Goal: Task Accomplishment & Management: Manage account settings

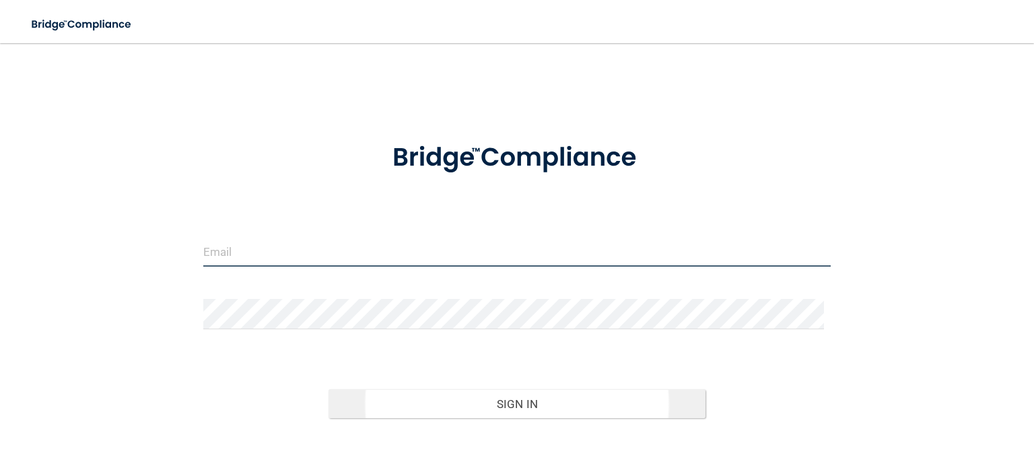
type input "[EMAIL_ADDRESS][DOMAIN_NAME]"
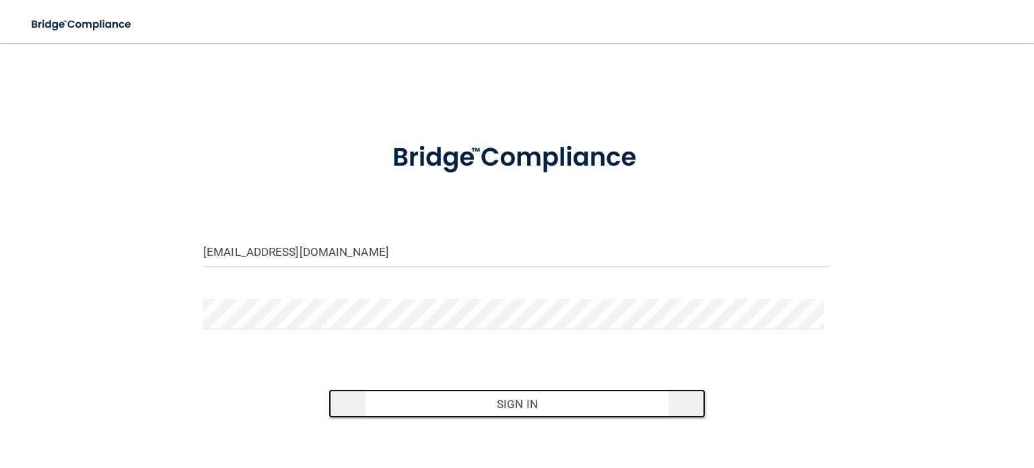
click at [444, 395] on button "Sign In" at bounding box center [517, 404] width 376 height 30
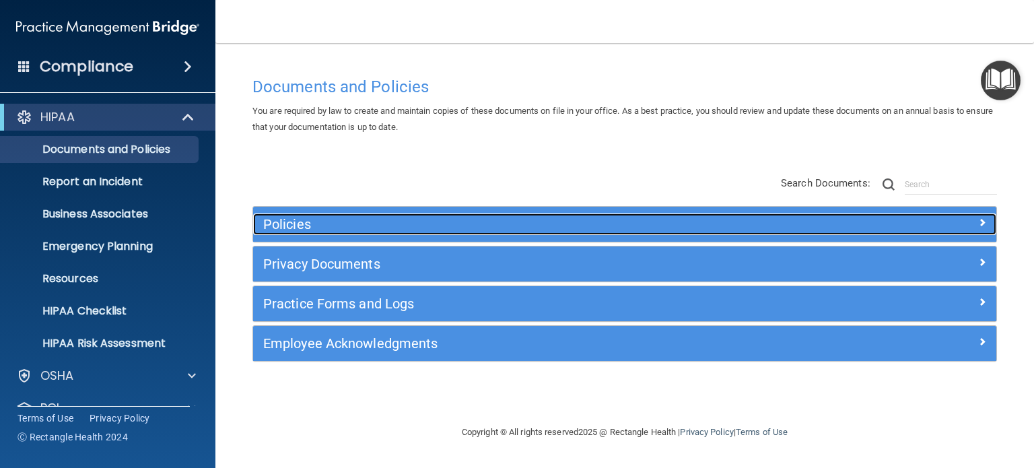
click at [299, 228] on h5 "Policies" at bounding box center [531, 224] width 537 height 15
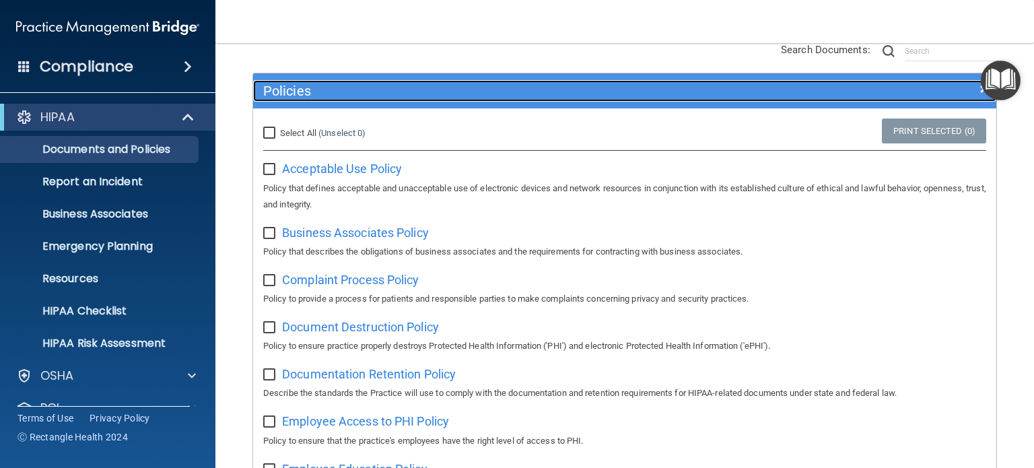
scroll to position [135, 0]
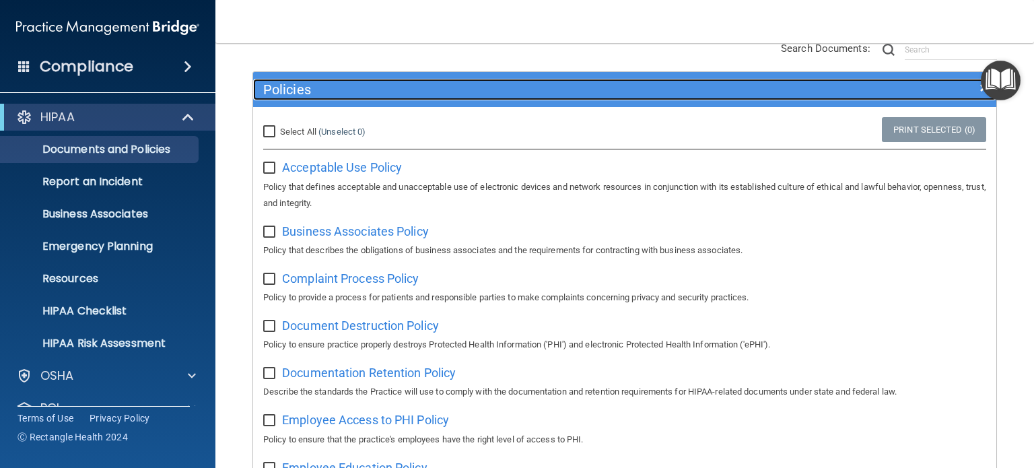
click at [322, 84] on h5 "Policies" at bounding box center [531, 89] width 537 height 15
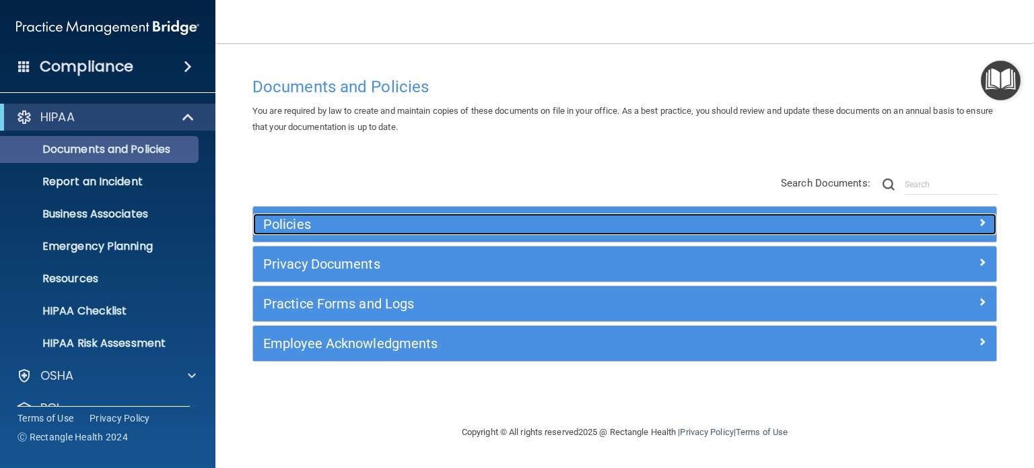
scroll to position [0, 0]
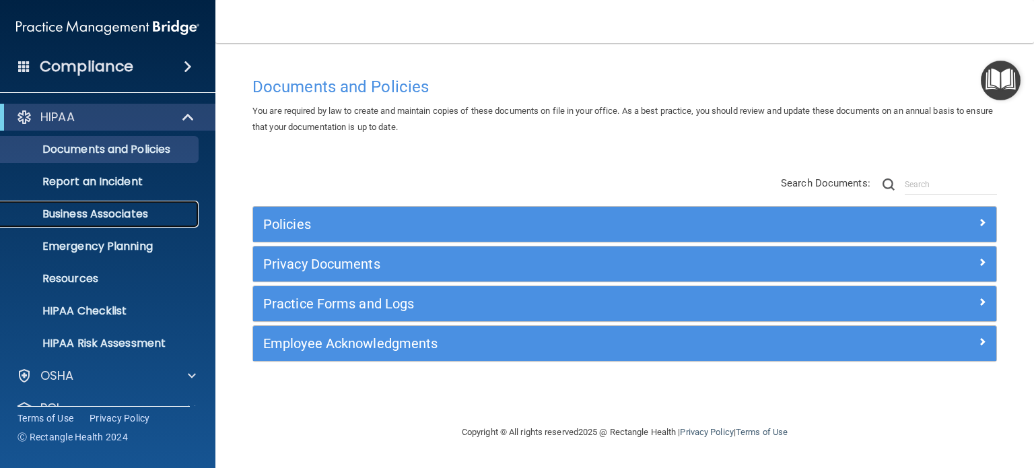
click at [90, 213] on p "Business Associates" at bounding box center [101, 213] width 184 height 13
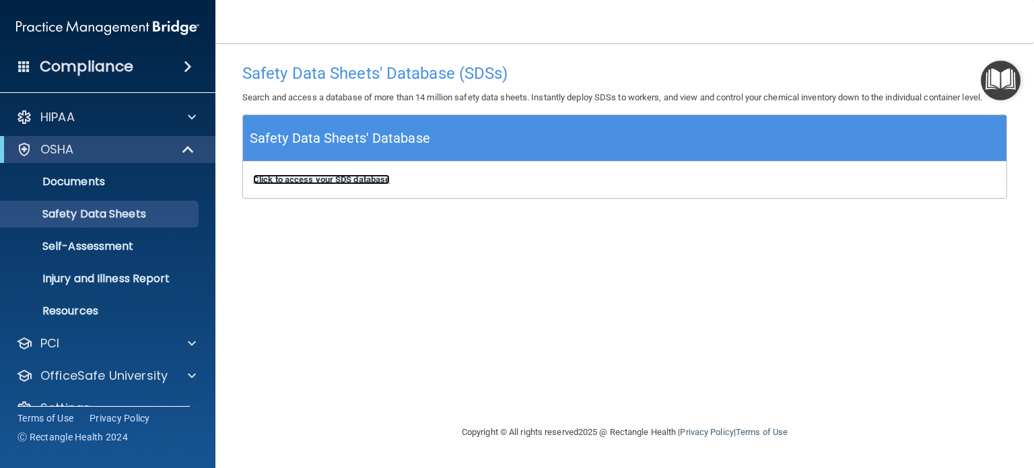
click at [318, 181] on b "Click to access your SDS database" at bounding box center [321, 179] width 137 height 10
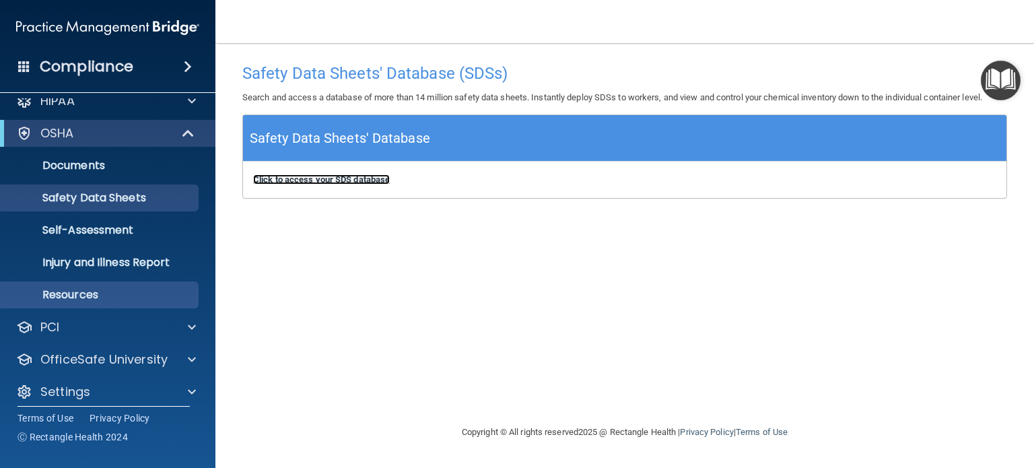
scroll to position [26, 0]
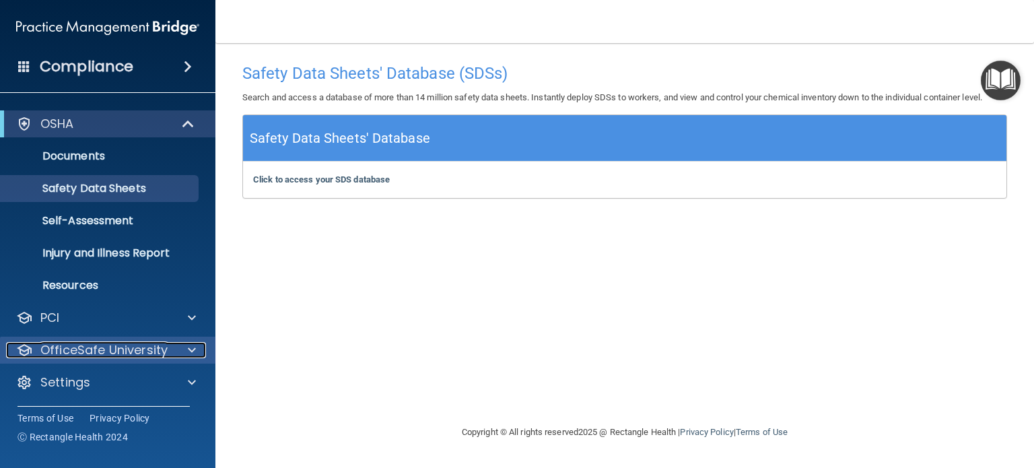
click at [127, 351] on p "OfficeSafe University" at bounding box center [103, 350] width 127 height 16
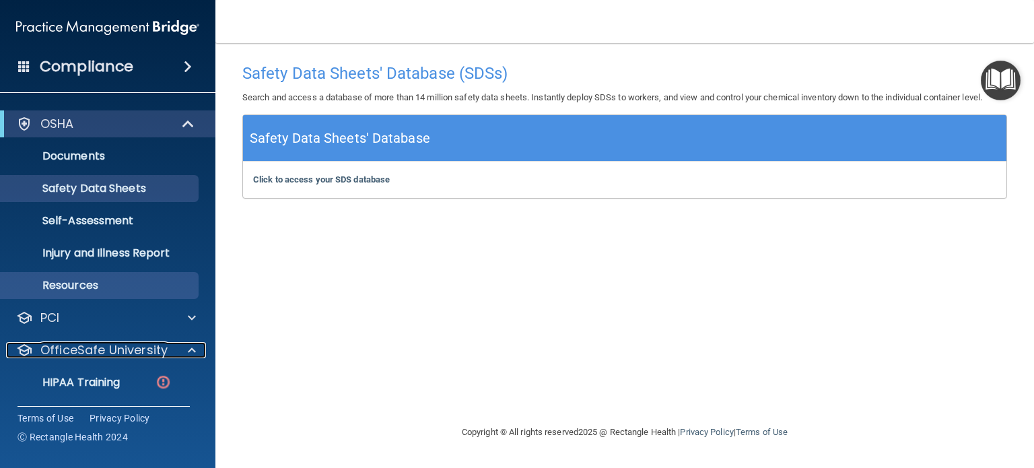
scroll to position [123, 0]
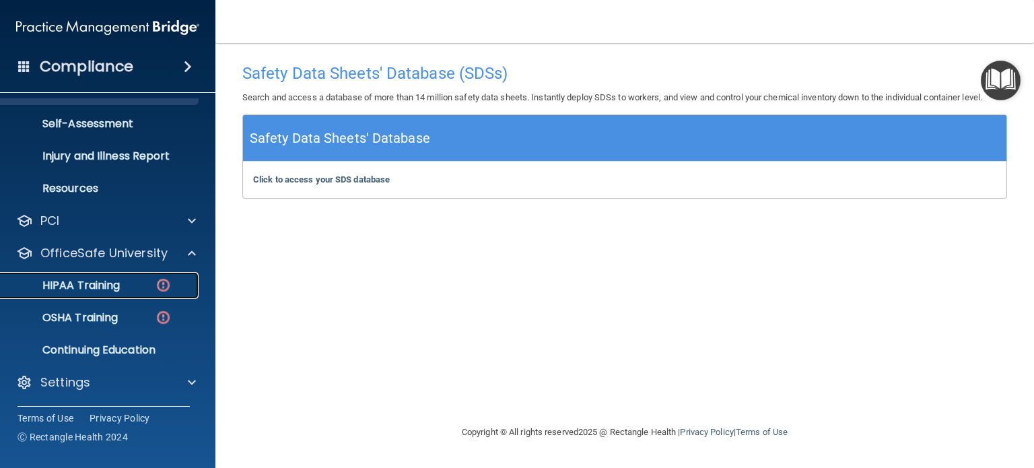
click at [96, 283] on p "HIPAA Training" at bounding box center [64, 285] width 111 height 13
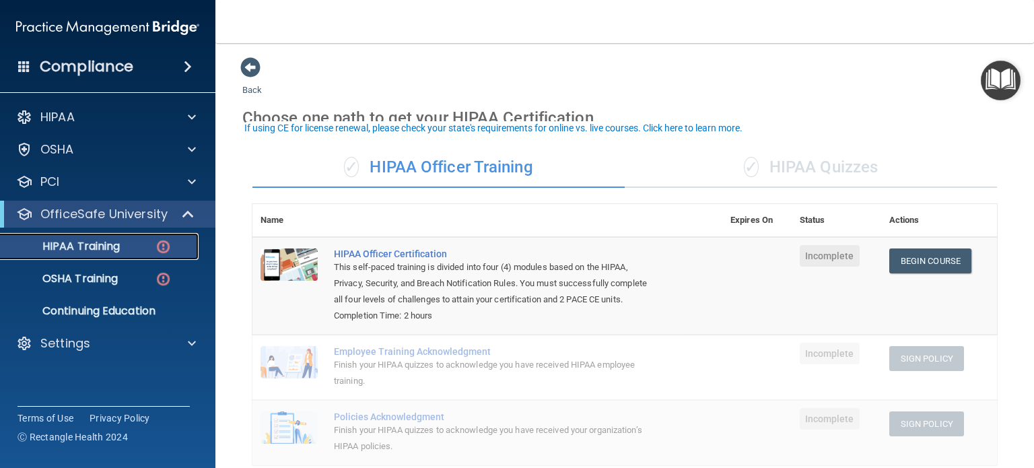
scroll to position [67, 0]
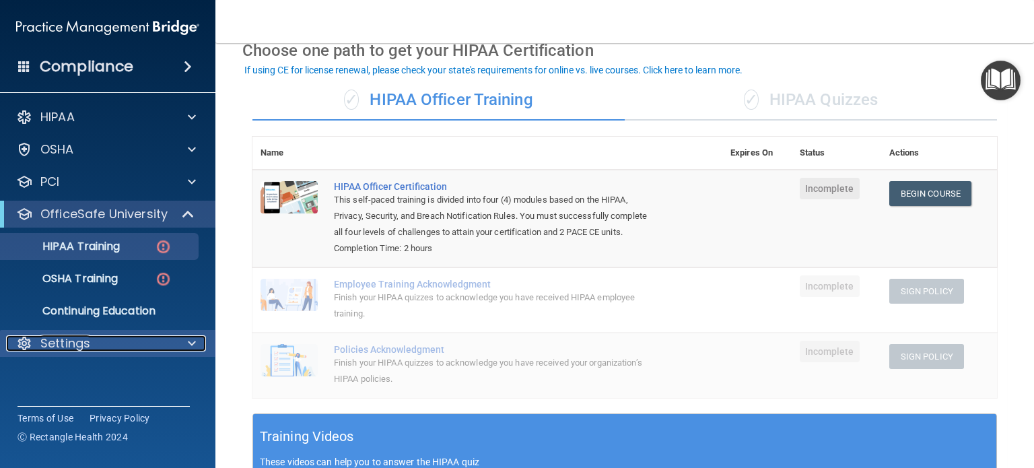
click at [134, 337] on div "Settings" at bounding box center [89, 343] width 167 height 16
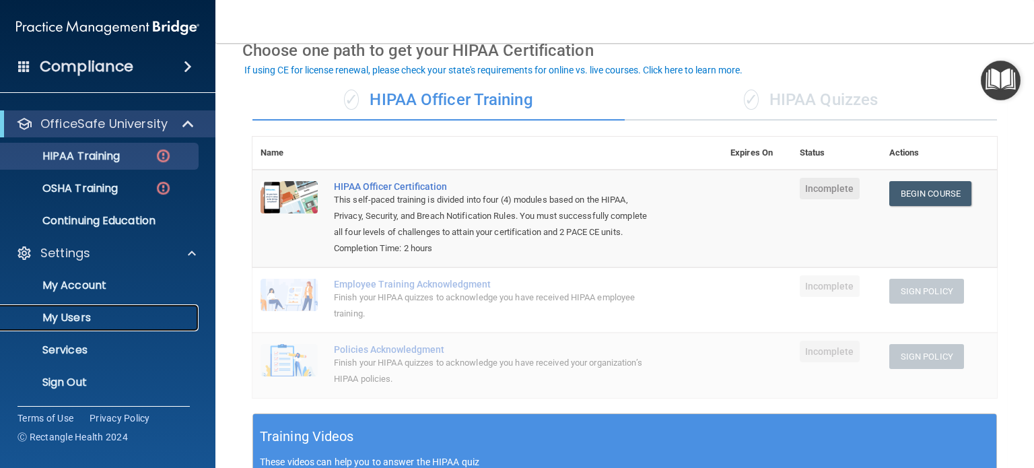
click at [121, 312] on p "My Users" at bounding box center [101, 317] width 184 height 13
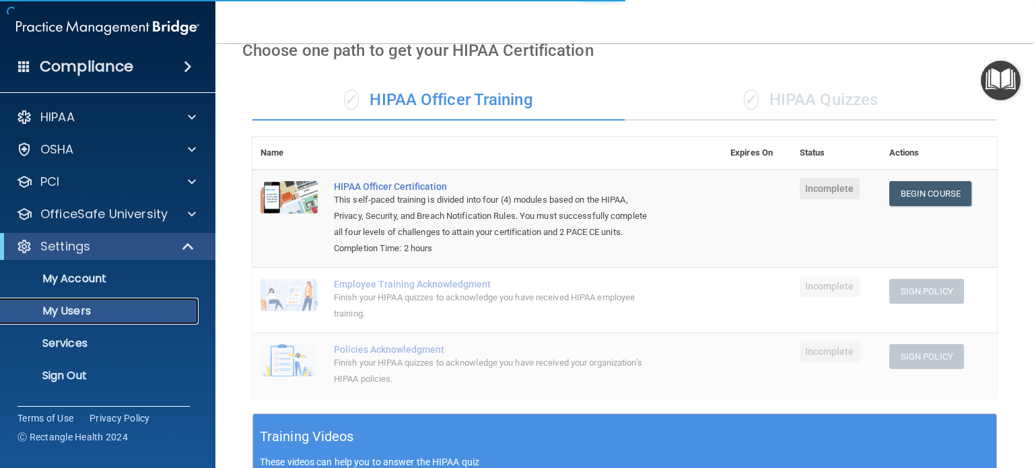
select select "20"
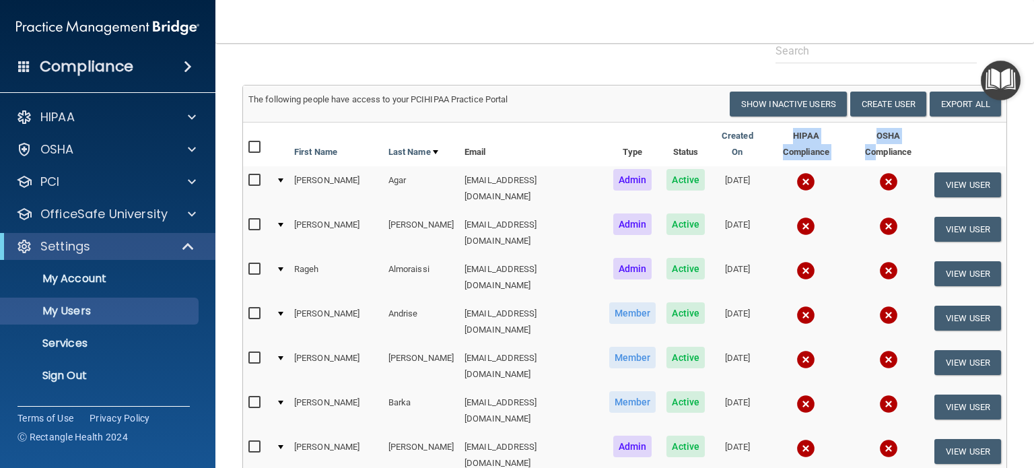
drag, startPoint x: 755, startPoint y: 143, endPoint x: 878, endPoint y: 146, distance: 123.2
click at [878, 146] on tr "First Name Last Name Email Type Status Created On HIPAA Compliance OSHA Complia…" at bounding box center [624, 145] width 763 height 44
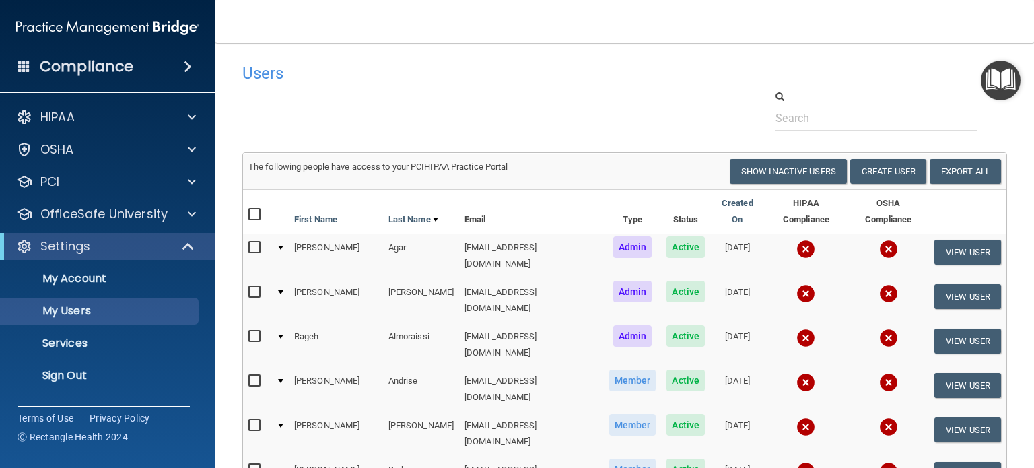
click at [588, 98] on div at bounding box center [624, 110] width 785 height 41
click at [184, 242] on span at bounding box center [189, 246] width 11 height 16
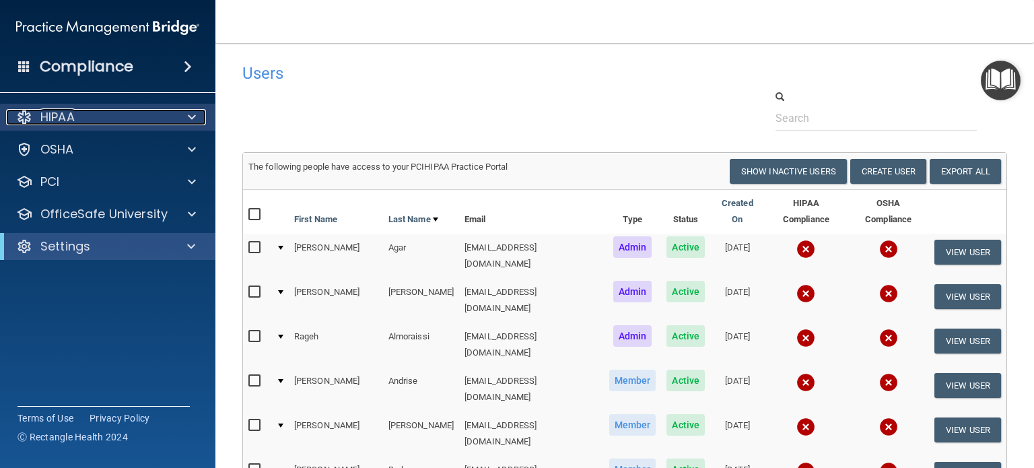
click at [131, 114] on div "HIPAA" at bounding box center [89, 117] width 167 height 16
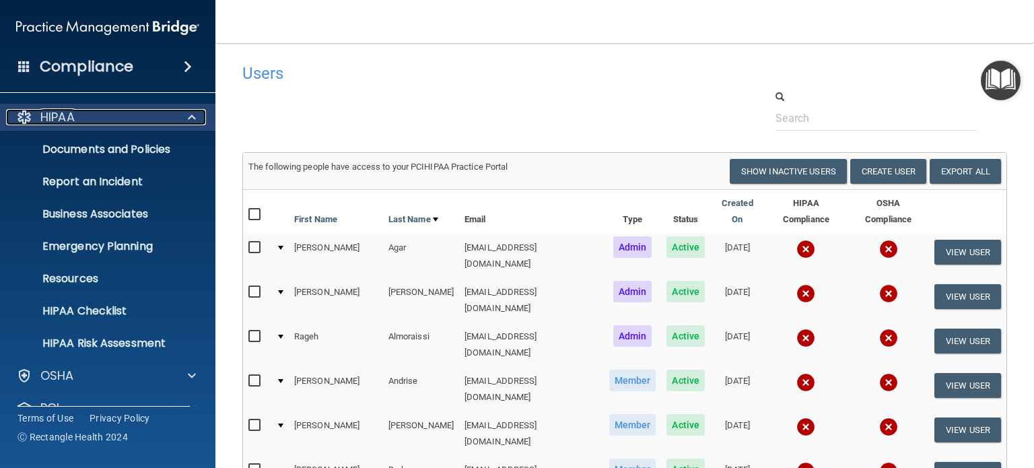
click at [186, 109] on div at bounding box center [190, 117] width 34 height 16
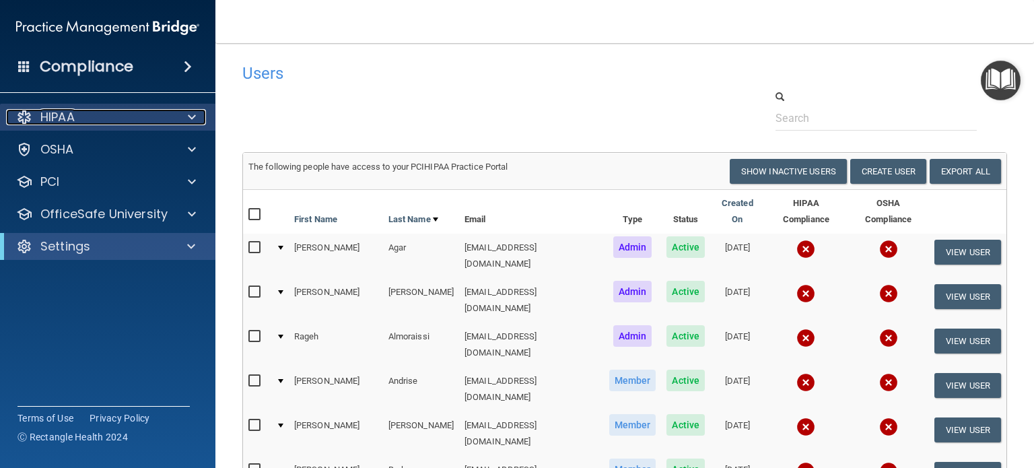
click at [186, 109] on div at bounding box center [190, 117] width 34 height 16
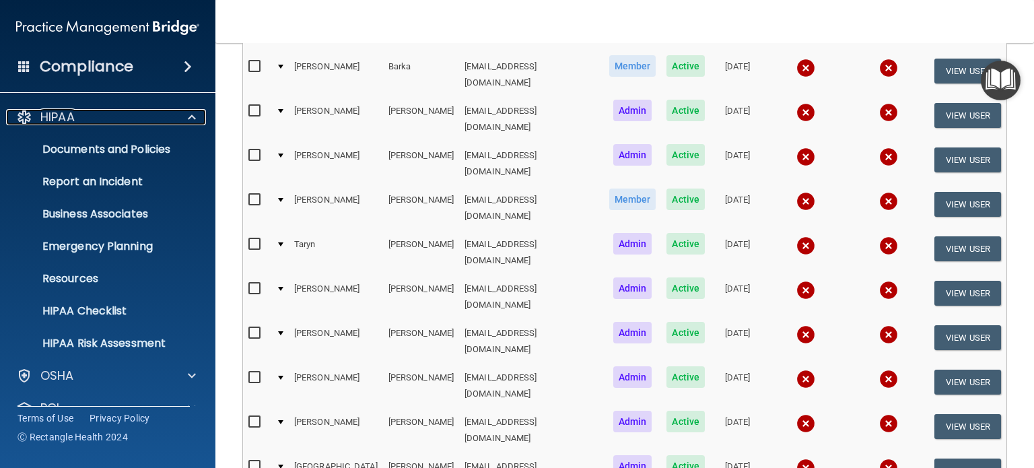
scroll to position [404, 0]
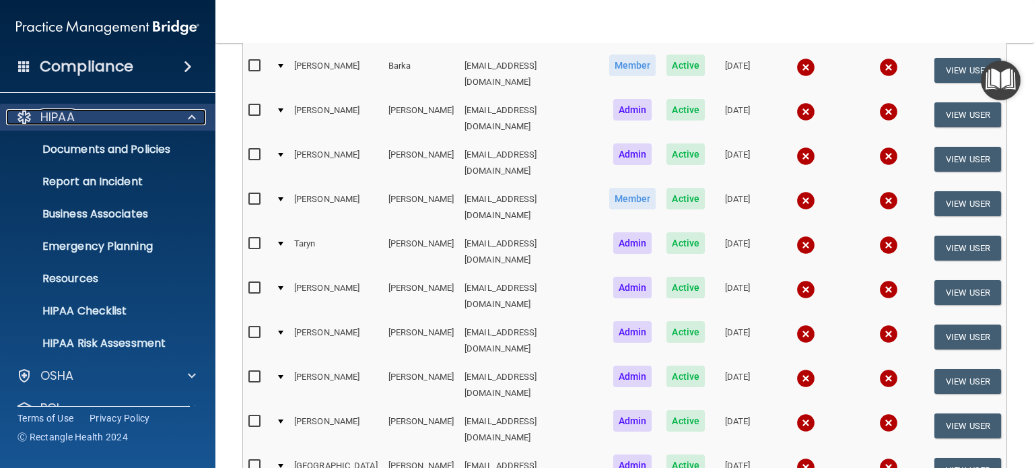
click at [191, 115] on span at bounding box center [192, 117] width 8 height 16
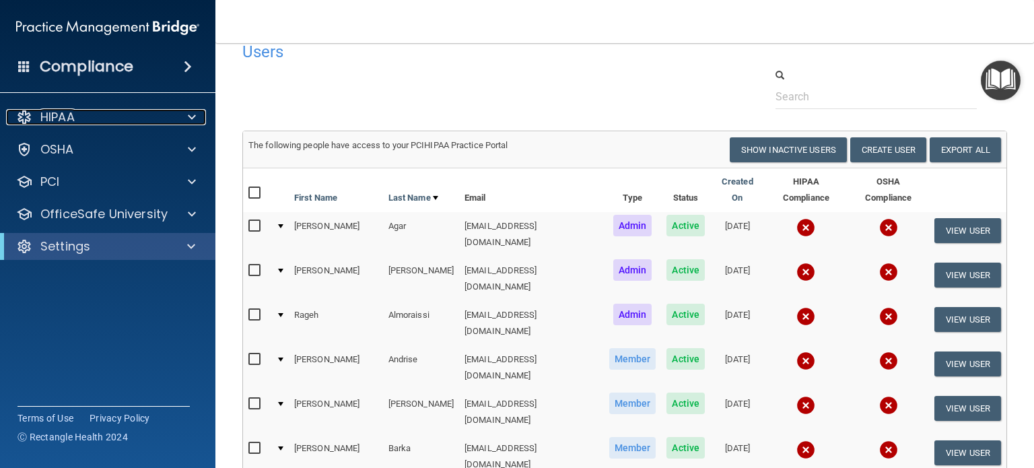
scroll to position [0, 0]
